Goal: Task Accomplishment & Management: Manage account settings

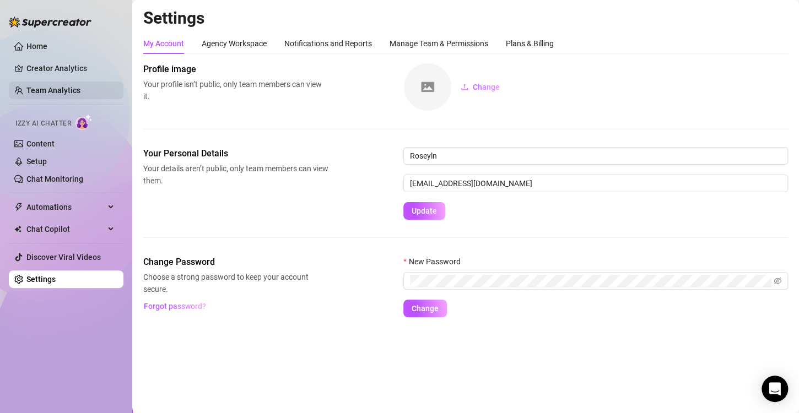
click at [80, 86] on link "Team Analytics" at bounding box center [53, 90] width 54 height 9
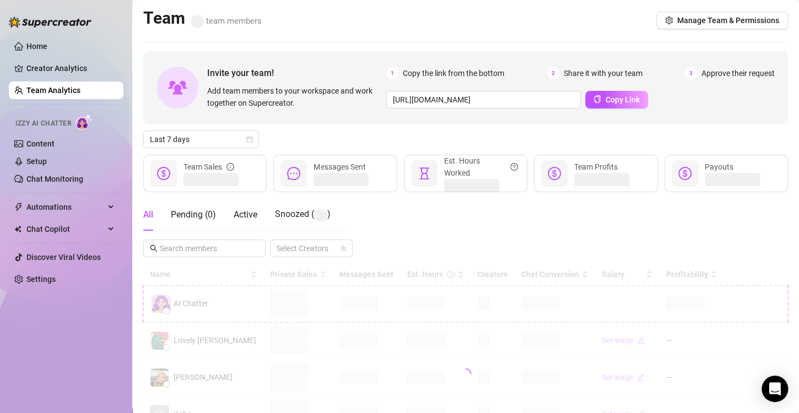
scroll to position [55, 0]
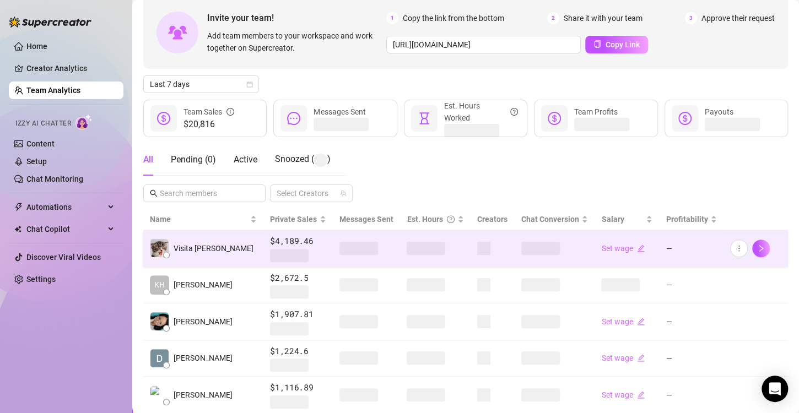
click at [521, 248] on span at bounding box center [540, 248] width 39 height 13
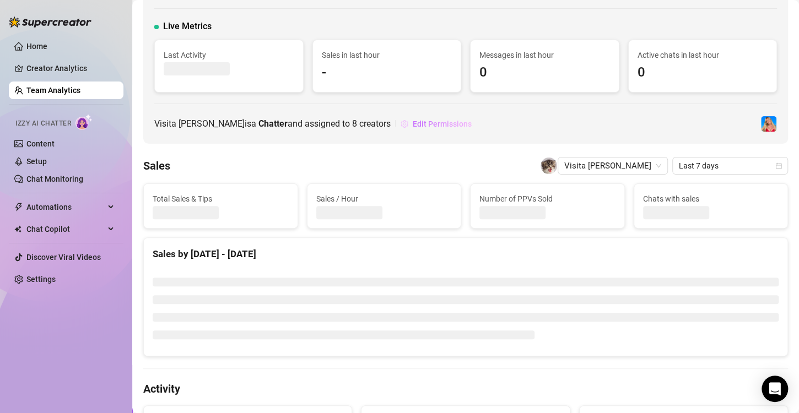
click at [442, 126] on span "Edit Permissions" at bounding box center [442, 124] width 59 height 9
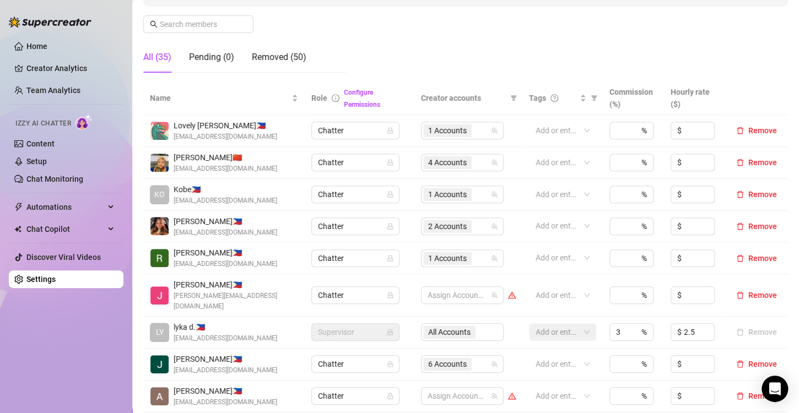
scroll to position [331, 0]
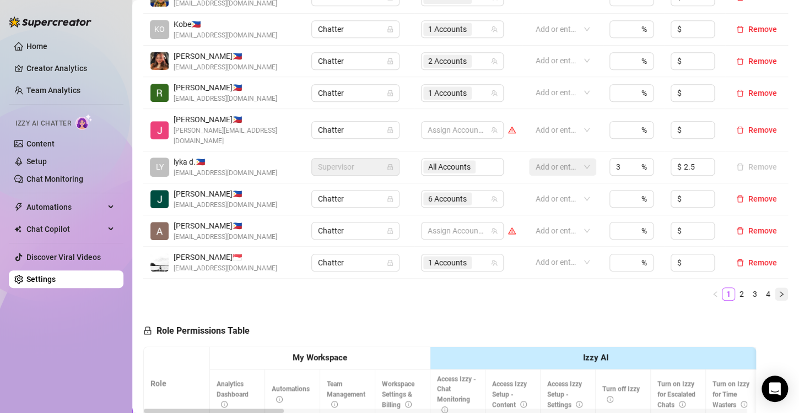
click at [778, 291] on icon "right" at bounding box center [781, 294] width 7 height 7
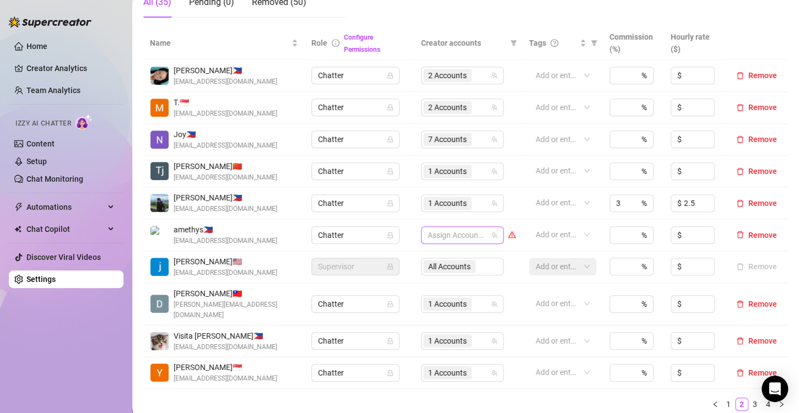
scroll to position [275, 0]
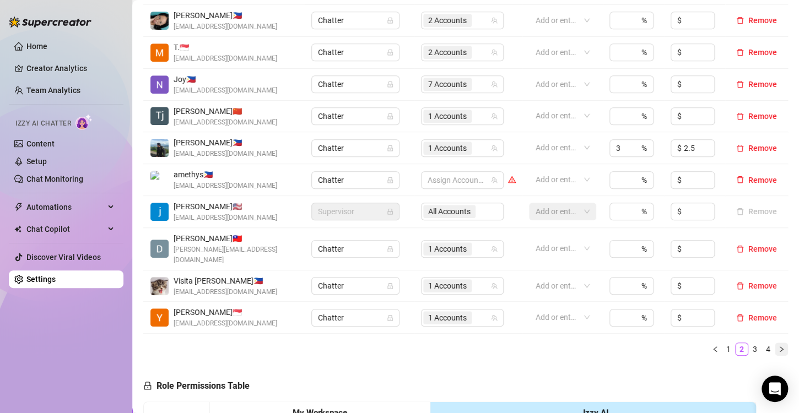
click at [778, 346] on icon "right" at bounding box center [781, 349] width 7 height 7
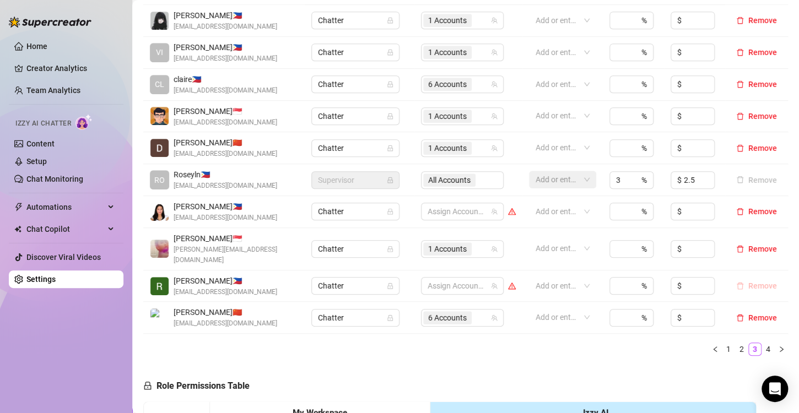
click at [754, 282] on span "Remove" at bounding box center [762, 286] width 29 height 9
click at [778, 346] on icon "right" at bounding box center [781, 349] width 7 height 7
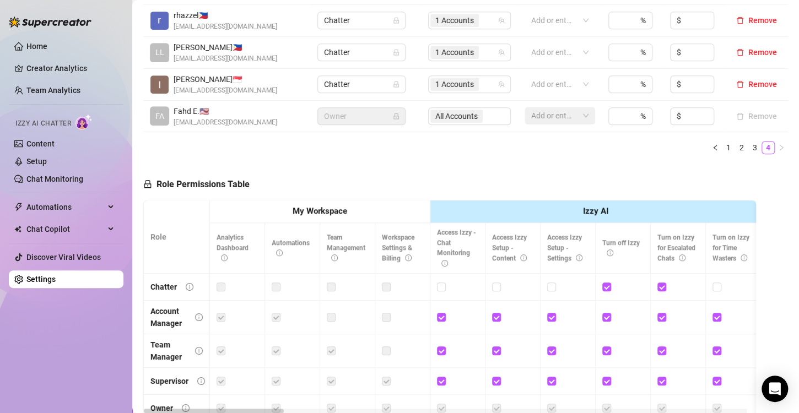
scroll to position [220, 0]
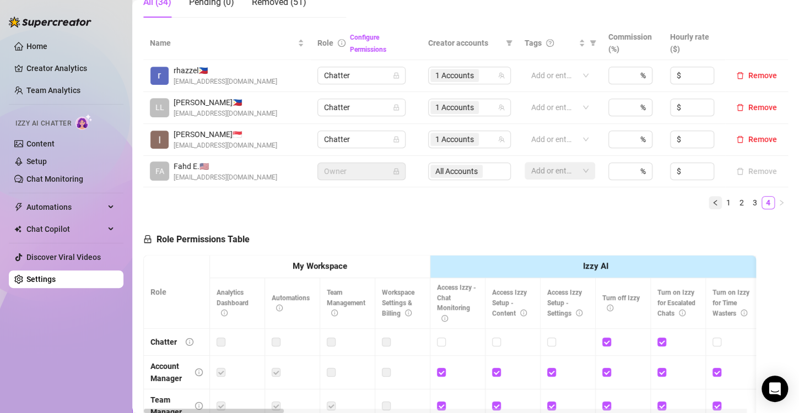
click at [712, 203] on icon "left" at bounding box center [715, 202] width 7 height 7
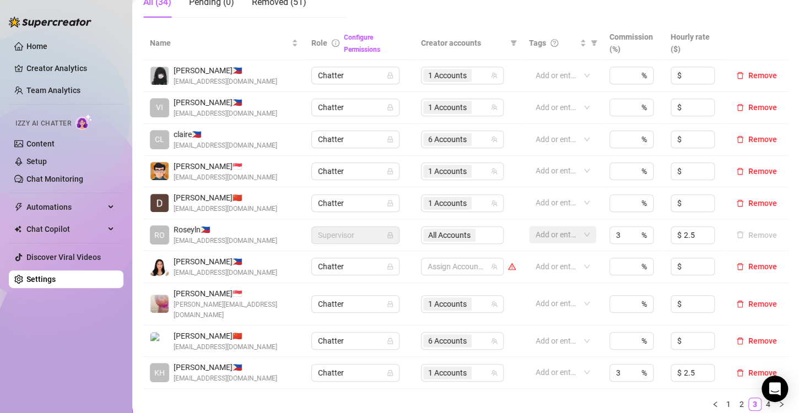
scroll to position [331, 0]
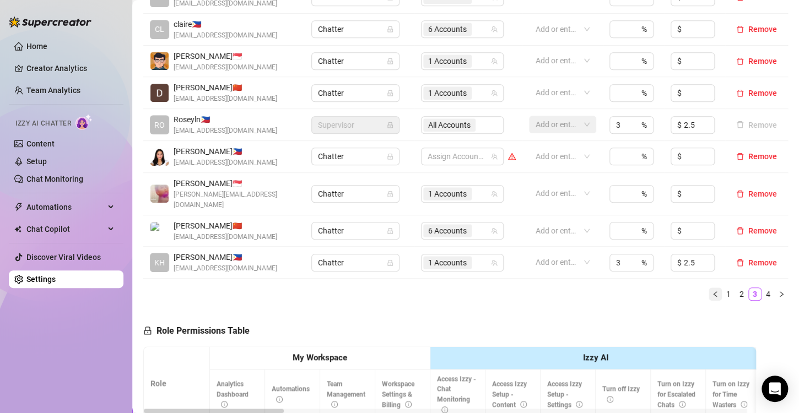
click at [712, 291] on icon "left" at bounding box center [715, 294] width 7 height 7
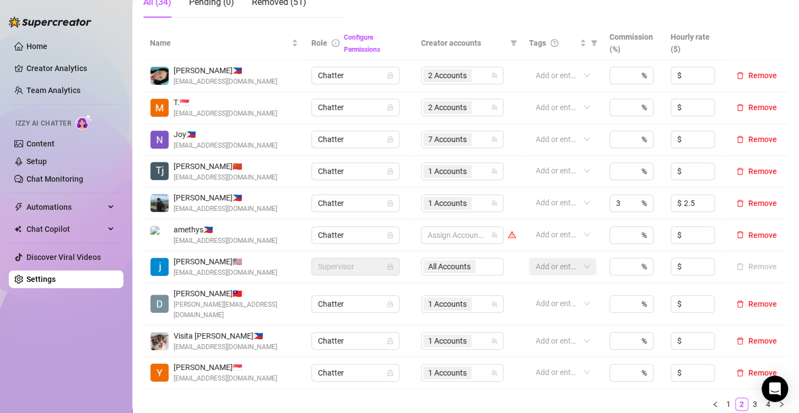
scroll to position [386, 0]
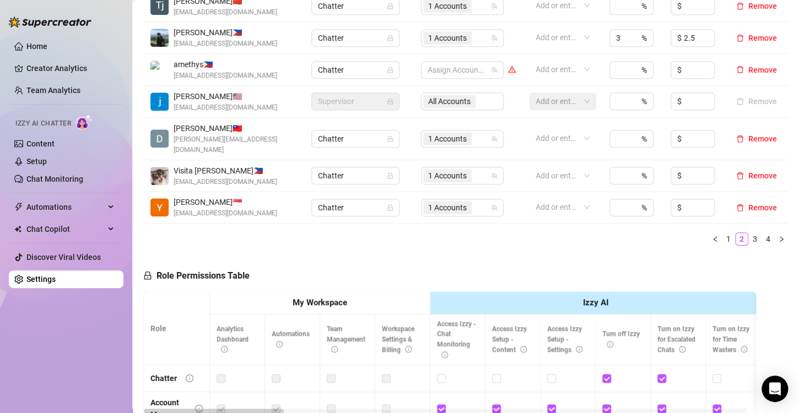
drag, startPoint x: 704, startPoint y: 224, endPoint x: 470, endPoint y: 229, distance: 233.1
click at [712, 236] on icon "left" at bounding box center [715, 239] width 7 height 7
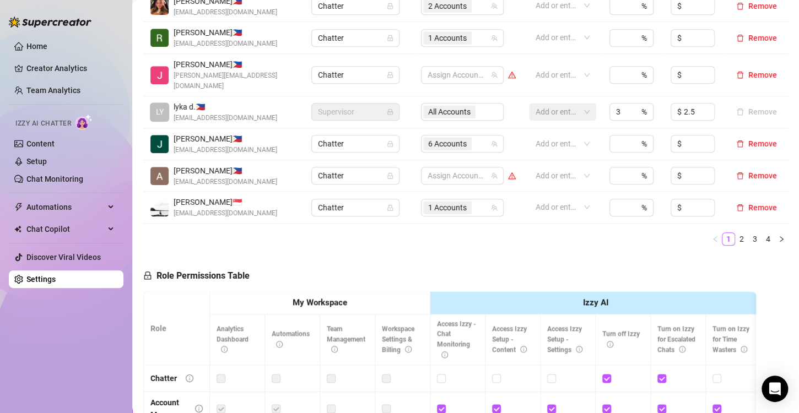
scroll to position [275, 0]
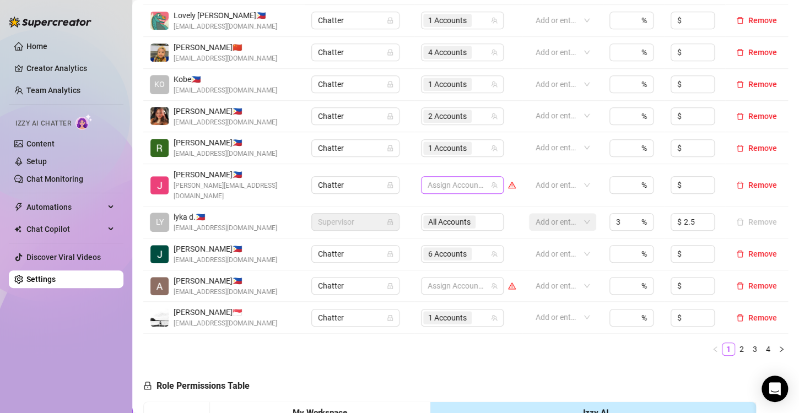
click at [435, 179] on div at bounding box center [456, 184] width 67 height 15
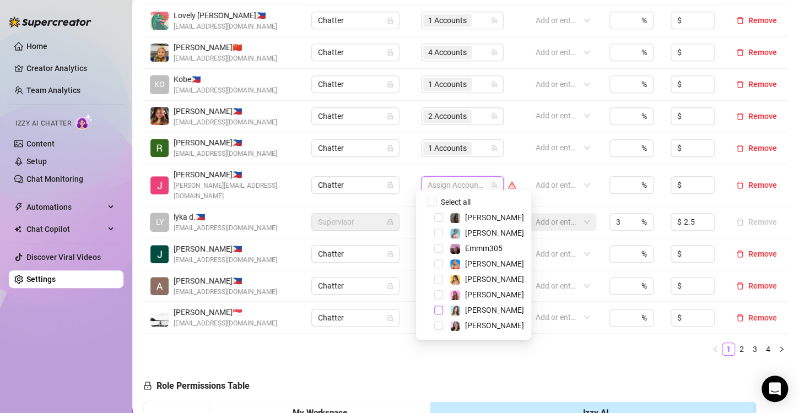
click at [441, 313] on span "Select tree node" at bounding box center [438, 310] width 9 height 9
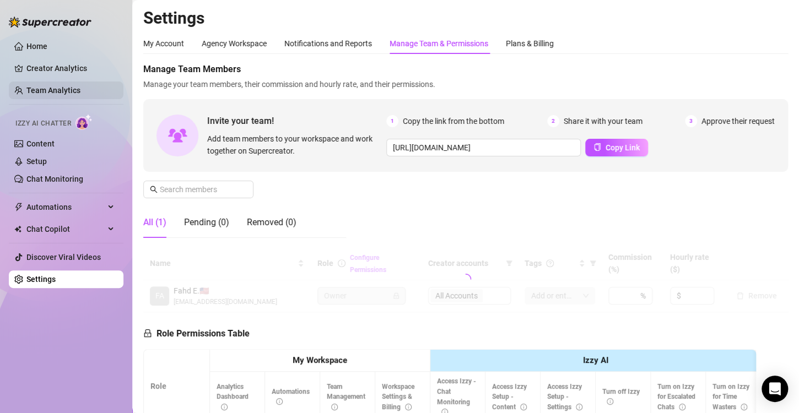
click at [79, 90] on link "Team Analytics" at bounding box center [53, 90] width 54 height 9
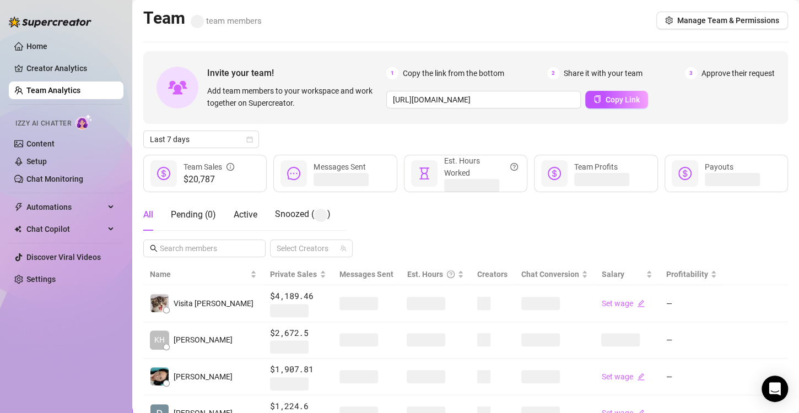
click at [74, 93] on link "Team Analytics" at bounding box center [53, 90] width 54 height 9
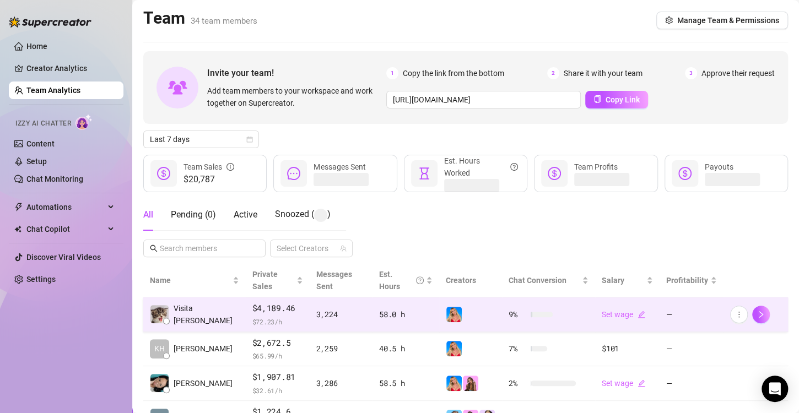
click at [447, 307] on img at bounding box center [453, 314] width 15 height 15
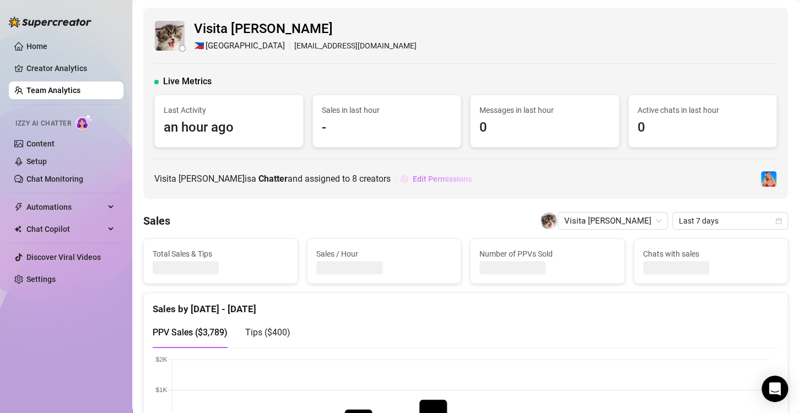
click at [431, 183] on button "Edit Permissions" at bounding box center [436, 179] width 72 height 18
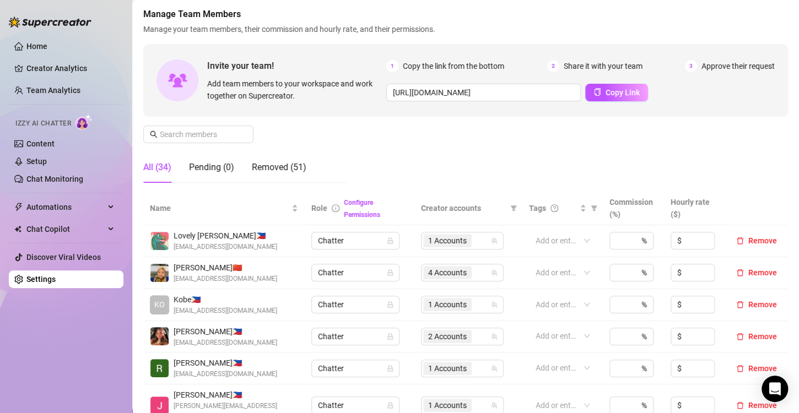
scroll to position [165, 0]
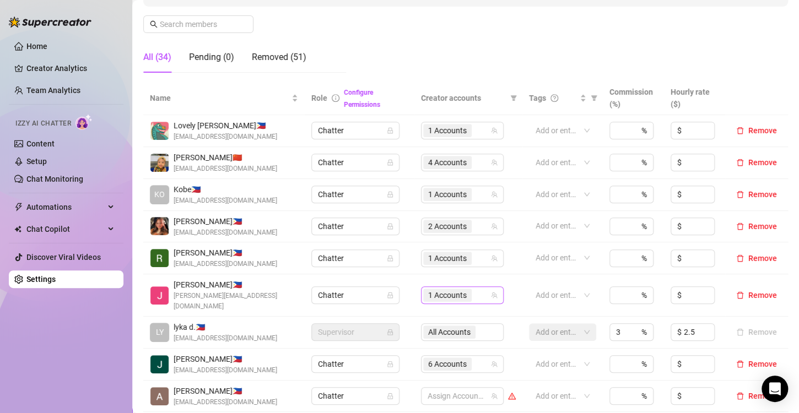
click at [434, 290] on span "1 Accounts" at bounding box center [447, 295] width 39 height 12
